Goal: Task Accomplishment & Management: Use online tool/utility

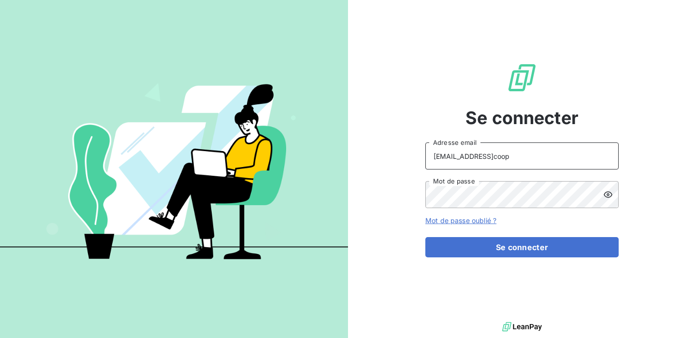
drag, startPoint x: 501, startPoint y: 161, endPoint x: 462, endPoint y: 155, distance: 39.2
click at [462, 155] on input "[EMAIL_ADDRESS]coop" at bounding box center [521, 156] width 193 height 27
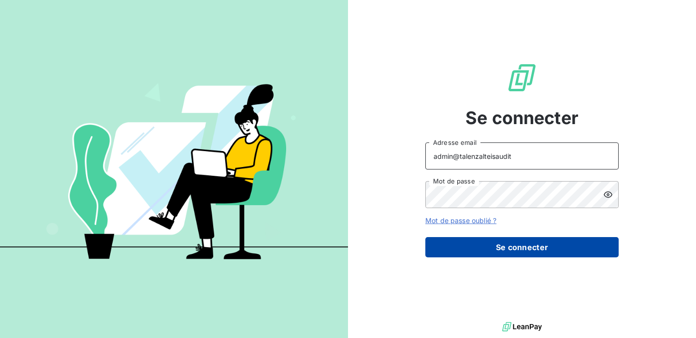
type input "admin@talenzalteisaudit"
click at [508, 249] on button "Se connecter" at bounding box center [521, 247] width 193 height 20
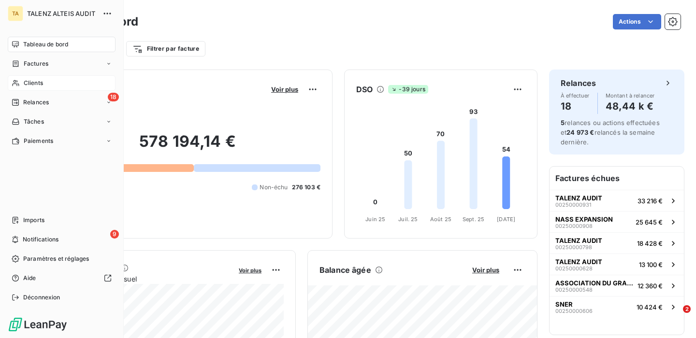
click at [38, 81] on span "Clients" at bounding box center [33, 83] width 19 height 9
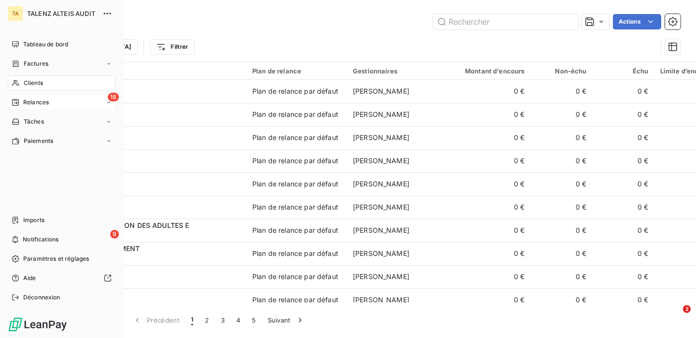
click at [40, 96] on div "18 Relances" at bounding box center [62, 102] width 108 height 15
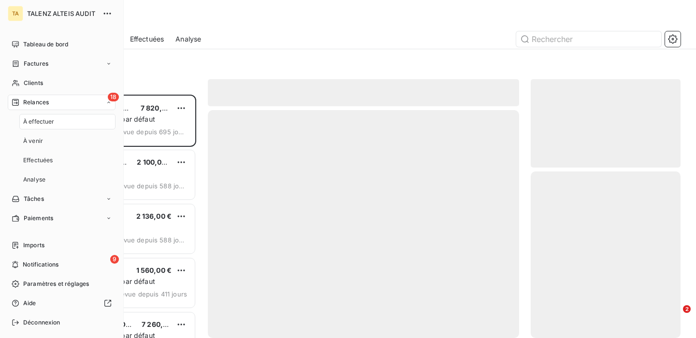
scroll to position [244, 150]
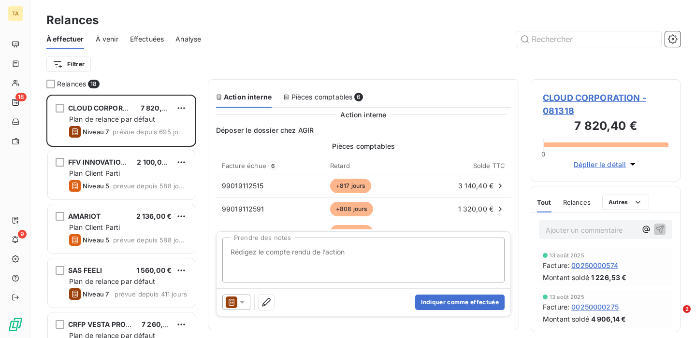
click at [109, 37] on span "À venir" at bounding box center [107, 39] width 23 height 10
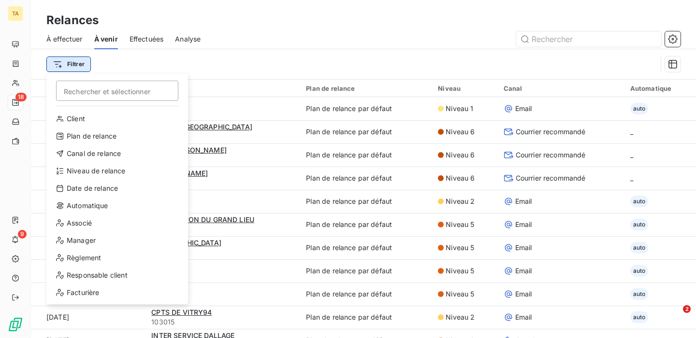
click at [75, 66] on html "TA 18 9 Relances À effectuer À venir Effectuées Analyse Filtrer Rechercher et s…" at bounding box center [348, 169] width 696 height 338
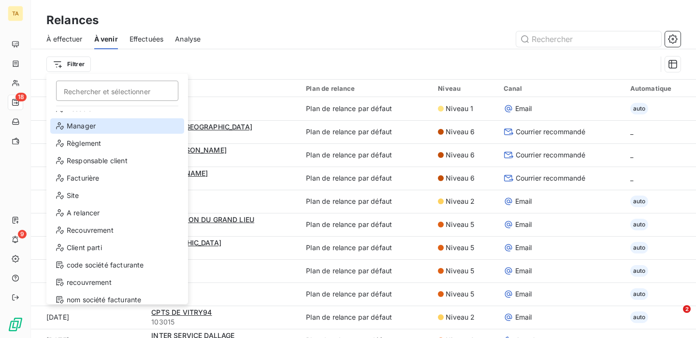
scroll to position [118, 0]
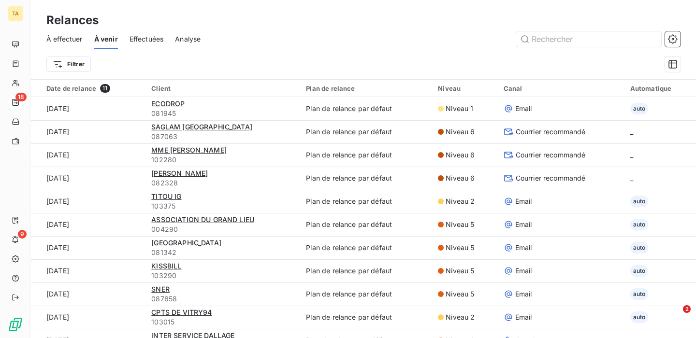
click at [312, 21] on html "TA 18 9 Relances À effectuer À venir Effectuées Analyse Filtrer Date de relance…" at bounding box center [348, 169] width 696 height 338
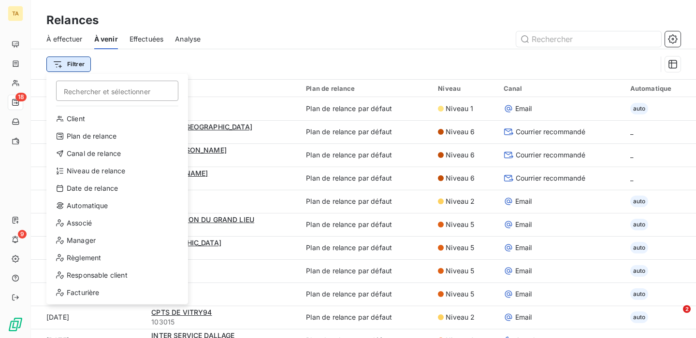
click at [71, 62] on html "TA 18 9 Relances À effectuer À venir Effectuées Analyse Filtrer Rechercher et s…" at bounding box center [348, 169] width 696 height 338
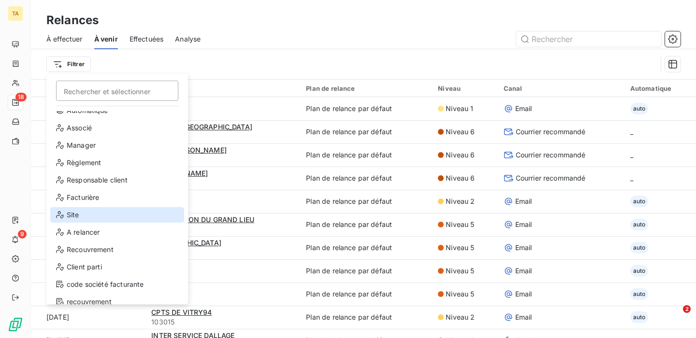
scroll to position [93, 0]
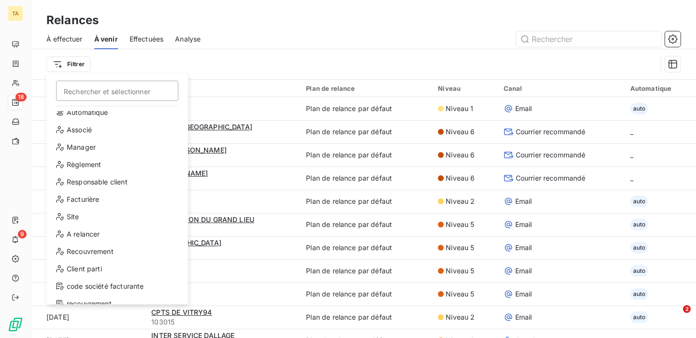
click at [342, 24] on html "TA 18 9 Relances À effectuer À venir Effectuées Analyse Filtrer Rechercher et s…" at bounding box center [348, 169] width 696 height 338
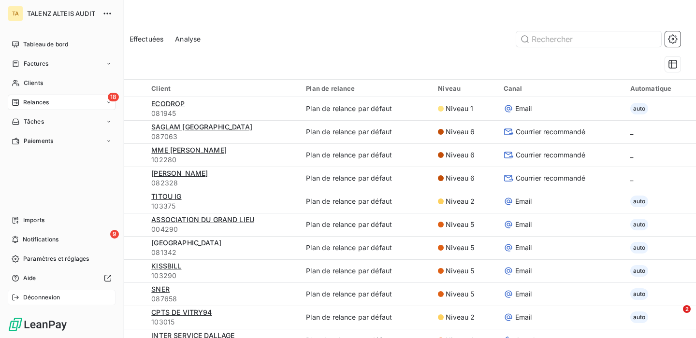
click at [19, 298] on div "Déconnexion" at bounding box center [62, 297] width 108 height 15
